Goal: Navigation & Orientation: Find specific page/section

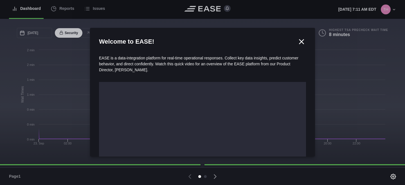
click at [301, 42] on icon at bounding box center [301, 41] width 8 height 8
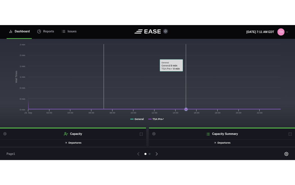
scroll to position [74, 0]
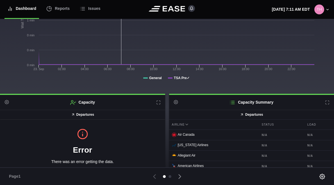
click at [334, 11] on header "Dashboard Reports Issues [DATE] 7:11 AM EDT Settings Submit Feedback Restart To…" at bounding box center [167, 9] width 334 height 19
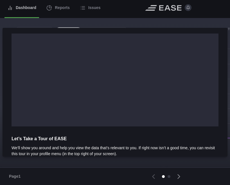
scroll to position [79, 0]
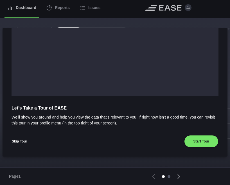
click at [170, 176] on div at bounding box center [169, 176] width 3 height 3
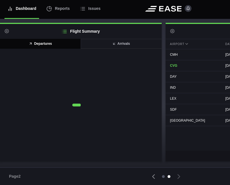
click at [163, 176] on div at bounding box center [163, 176] width 3 height 3
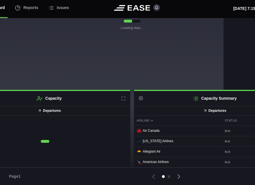
scroll to position [1, 0]
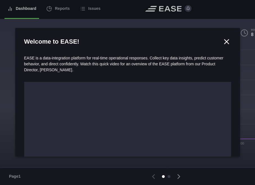
click at [229, 41] on icon at bounding box center [226, 41] width 8 height 8
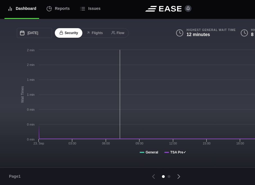
scroll to position [77, 0]
